Goal: Navigation & Orientation: Find specific page/section

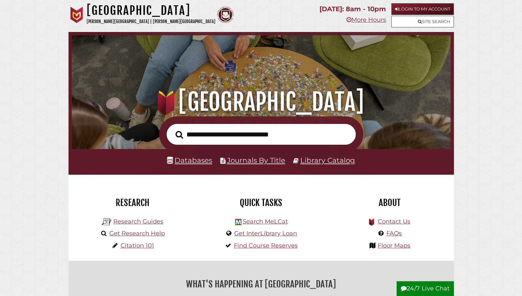
scroll to position [125, 376]
click at [277, 137] on input "text" at bounding box center [261, 134] width 190 height 21
click at [372, 78] on div ".heklogo-cls-1 { fill: url(#linear-gradient); } .heklogo-cls-1, .heklogo-cls-2,…" at bounding box center [261, 74] width 385 height 85
click at [402, 11] on link "Login to My Account" at bounding box center [422, 9] width 63 height 12
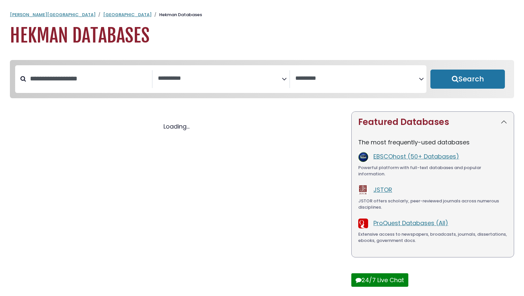
select select "Database Subject Filter"
select select "Database Vendors Filter"
select select "Database Subject Filter"
select select "Database Vendors Filter"
